Goal: Check status

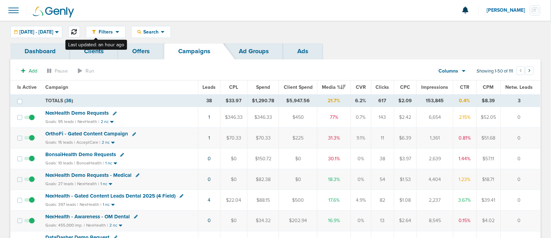
click at [77, 29] on icon at bounding box center [74, 32] width 6 height 6
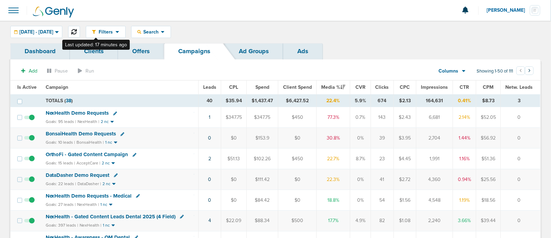
click at [77, 33] on icon at bounding box center [74, 32] width 6 height 6
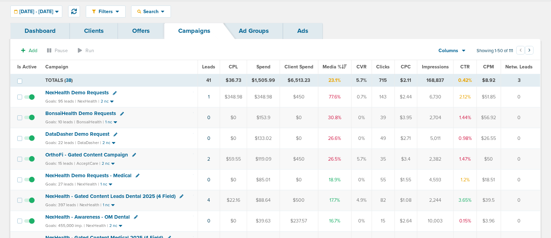
scroll to position [31, 0]
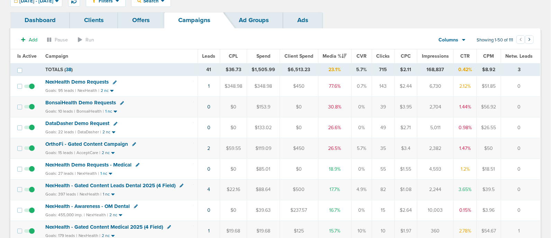
click at [98, 103] on span "BonsaiHealth Demo Requests" at bounding box center [80, 103] width 71 height 6
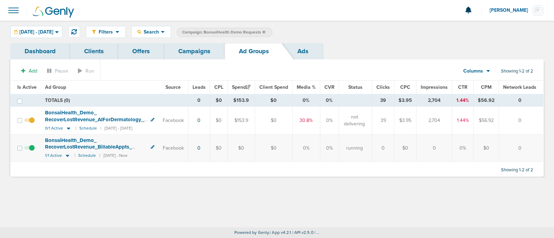
click at [97, 67] on div "Add Pause Run" at bounding box center [58, 71] width 83 height 13
click at [404, 40] on div "Filters Active Only Settings Status Active Inactive Objectives MQL SQL Traffic …" at bounding box center [277, 32] width 554 height 22
click at [186, 49] on link "Campaigns" at bounding box center [194, 51] width 61 height 16
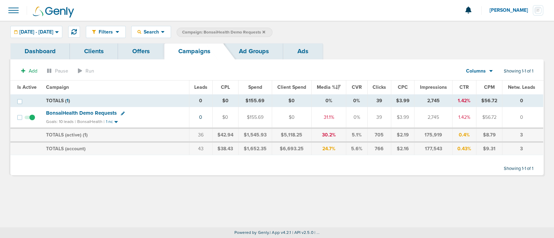
click at [265, 31] on icon at bounding box center [263, 32] width 3 height 4
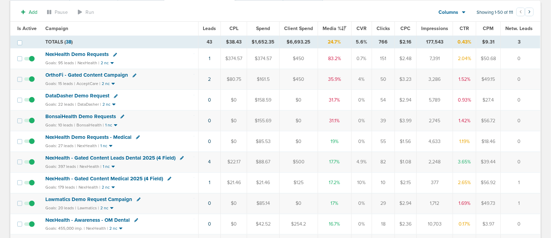
scroll to position [59, 0]
click at [126, 178] on span "NexHealth - Gated Content Medical 2025 (4 Field)" at bounding box center [105, 179] width 118 height 6
